Goal: Find specific page/section: Find specific page/section

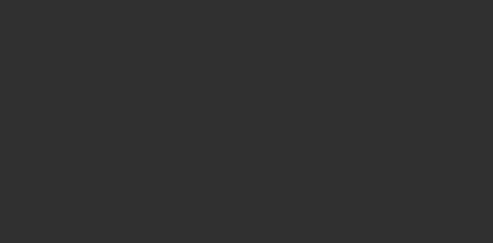
select select "10"
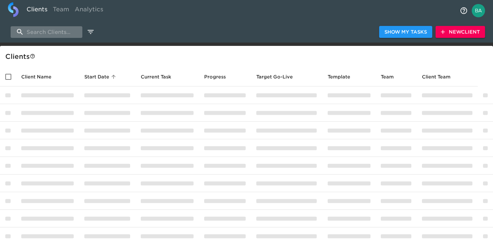
click at [54, 33] on input "search" at bounding box center [47, 32] width 72 height 12
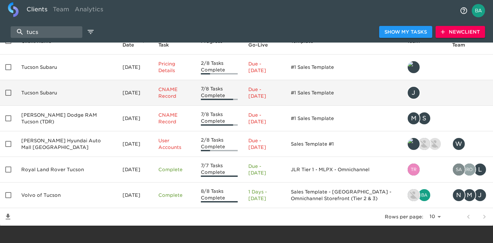
scroll to position [44, 0]
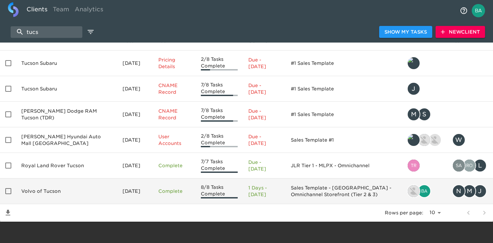
type input "tucs"
click at [54, 187] on td "Volvo of Tucson" at bounding box center [66, 191] width 101 height 26
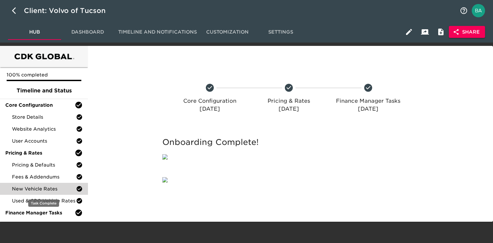
scroll to position [18, 0]
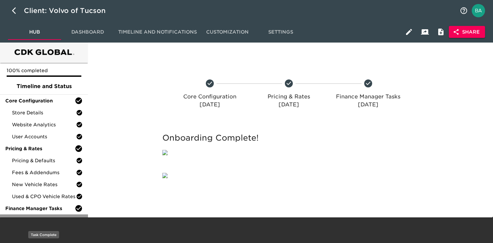
click at [45, 217] on span "Finance Product Menu" at bounding box center [44, 220] width 64 height 7
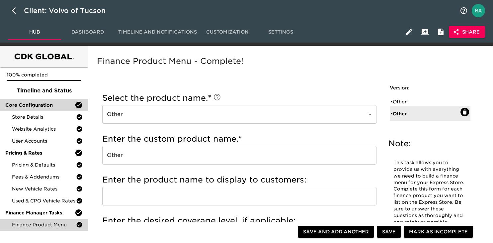
click at [29, 110] on div "Core Configuration" at bounding box center [44, 105] width 88 height 12
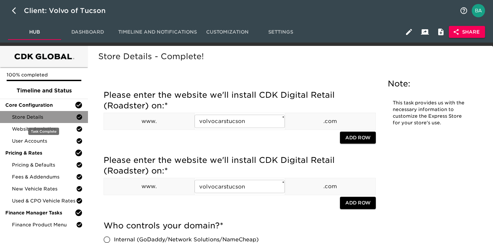
click at [30, 116] on span "Store Details" at bounding box center [44, 117] width 64 height 7
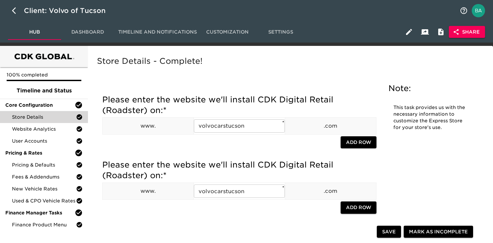
click at [473, 33] on span "Share" at bounding box center [468, 32] width 26 height 8
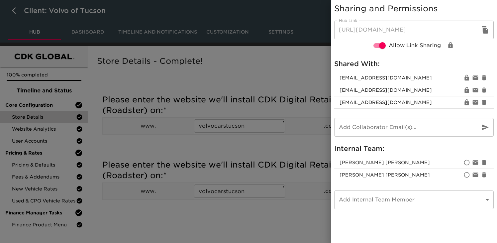
click at [485, 29] on icon "button" at bounding box center [485, 29] width 6 height 7
